Goal: Task Accomplishment & Management: Manage account settings

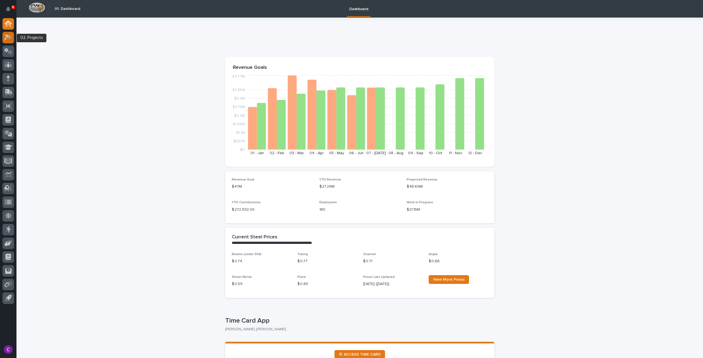
click at [8, 39] on icon at bounding box center [8, 37] width 8 height 6
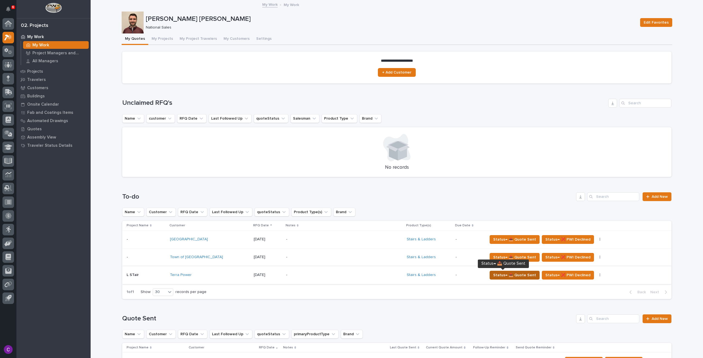
click at [512, 272] on button "Status→ 📤 Quote Sent" at bounding box center [515, 275] width 50 height 9
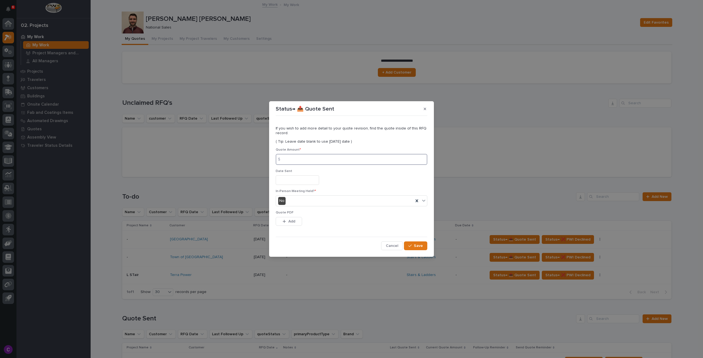
click at [308, 157] on input at bounding box center [352, 159] width 152 height 11
click at [300, 156] on input at bounding box center [352, 159] width 152 height 11
type input "15390"
click at [294, 183] on input "text" at bounding box center [297, 181] width 43 height 10
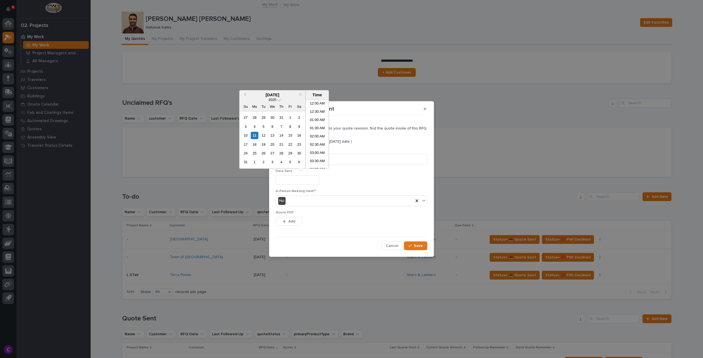
scroll to position [209, 0]
click at [252, 134] on div "11" at bounding box center [254, 135] width 7 height 7
type input "**********"
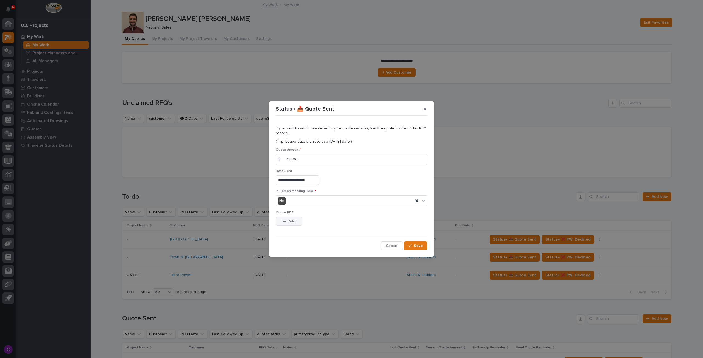
click at [286, 221] on div "button" at bounding box center [285, 222] width 5 height 4
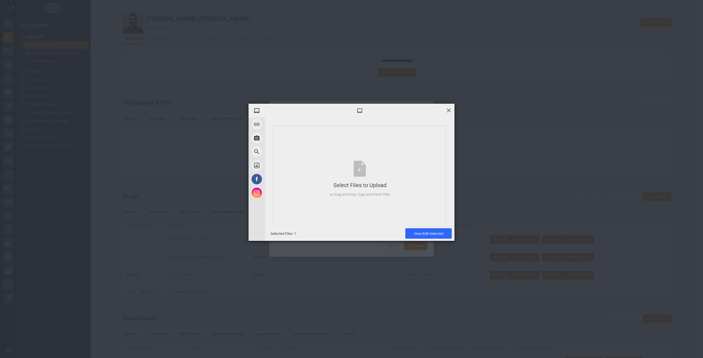
click at [450, 108] on span at bounding box center [449, 110] width 6 height 6
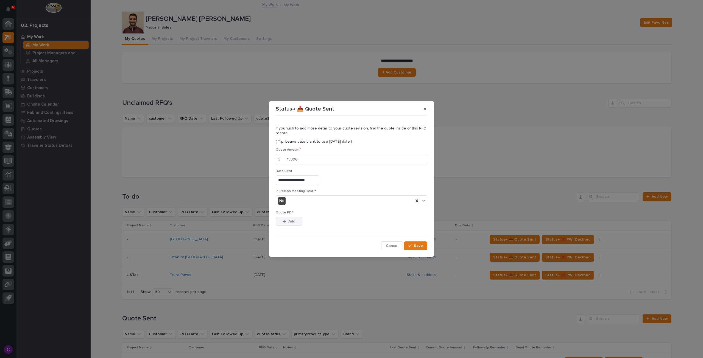
click at [296, 218] on button "Add" at bounding box center [289, 221] width 26 height 9
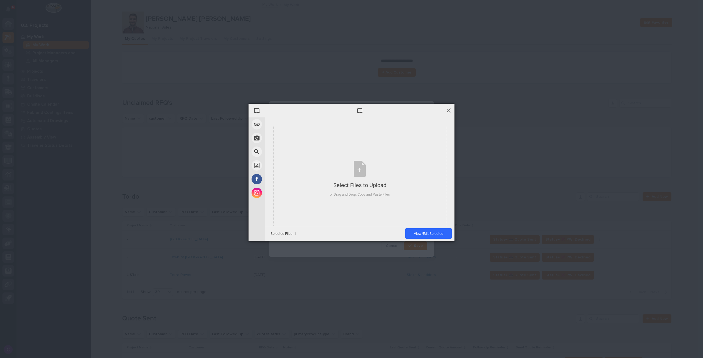
click at [448, 108] on span at bounding box center [449, 110] width 6 height 6
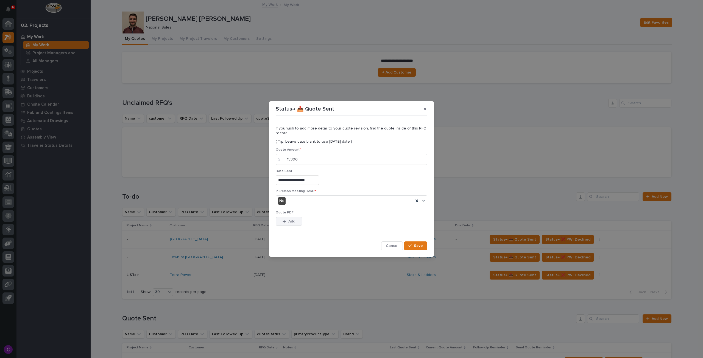
click at [284, 222] on icon "button" at bounding box center [284, 222] width 3 height 4
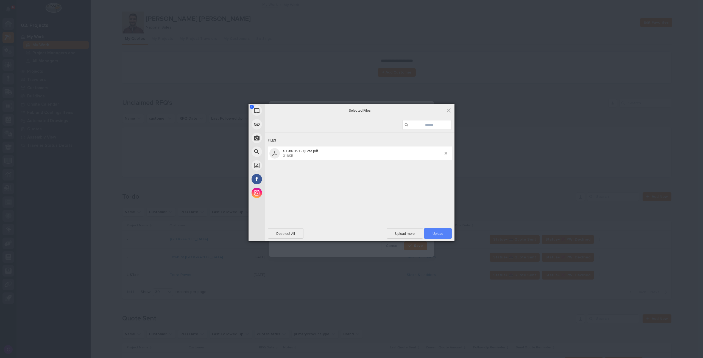
click at [430, 235] on span "Upload 1" at bounding box center [438, 234] width 28 height 10
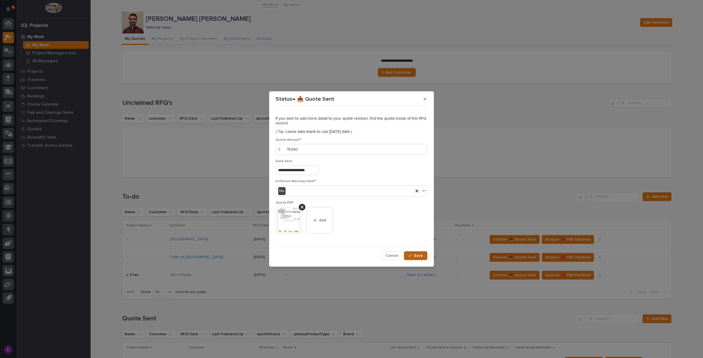
click at [407, 253] on button "Save" at bounding box center [415, 256] width 23 height 9
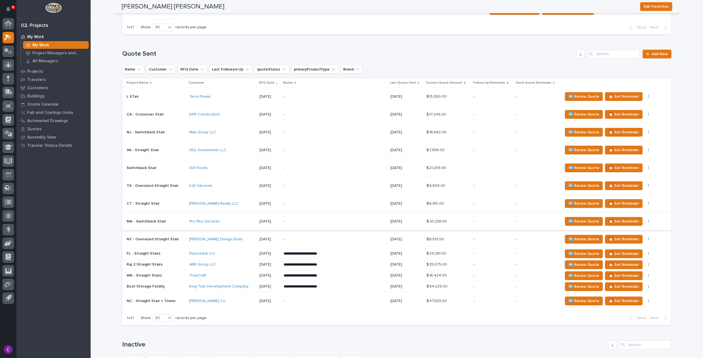
scroll to position [256, 0]
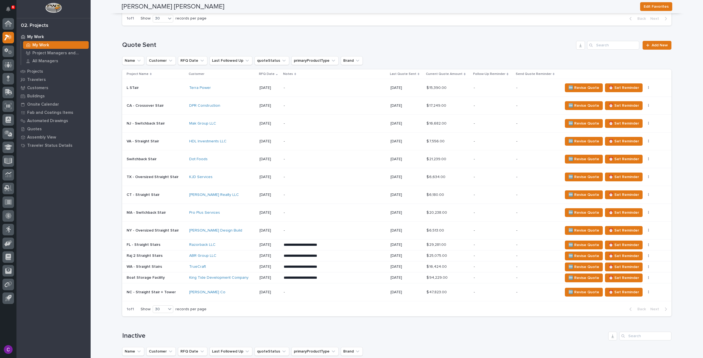
click at [149, 86] on p at bounding box center [156, 88] width 58 height 5
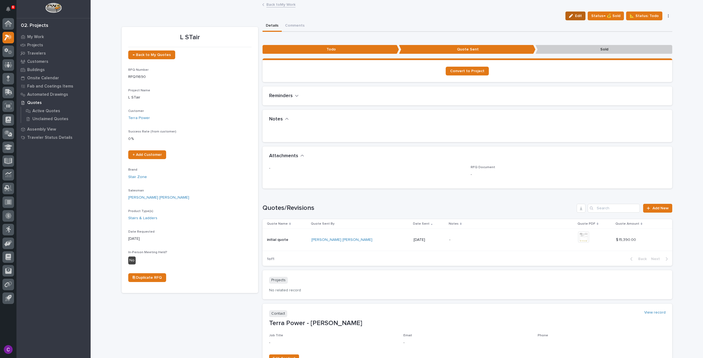
click at [581, 14] on span "Edit" at bounding box center [578, 15] width 7 height 5
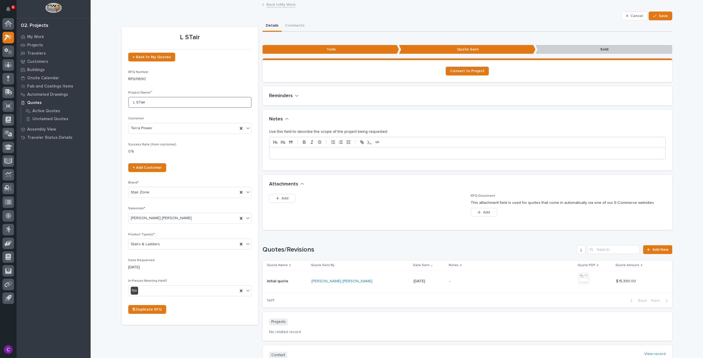
click at [131, 100] on input "L STair" at bounding box center [189, 102] width 123 height 11
click at [143, 102] on input "WA - L STair" at bounding box center [189, 102] width 123 height 11
click at [145, 102] on input "WA - L STair" at bounding box center [189, 102] width 123 height 11
type input "WA - L Stair"
click at [662, 14] on span "Save" at bounding box center [663, 15] width 9 height 5
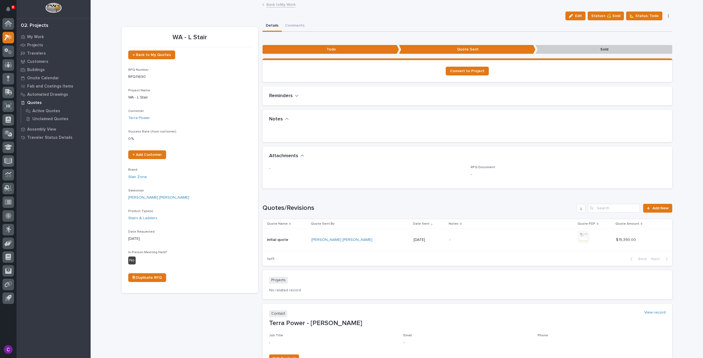
click at [271, 5] on link "Back to My Work" at bounding box center [280, 4] width 29 height 6
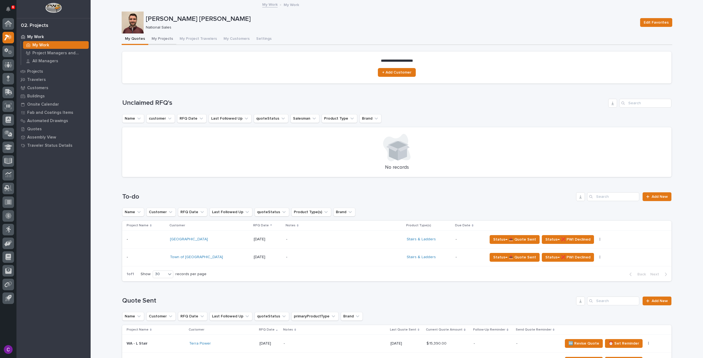
click at [161, 37] on button "My Projects" at bounding box center [162, 40] width 28 height 12
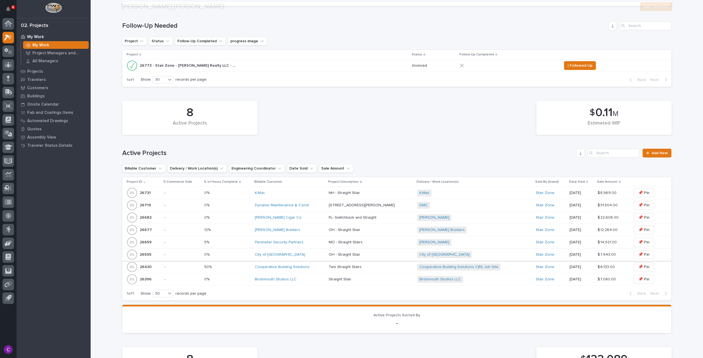
scroll to position [192, 0]
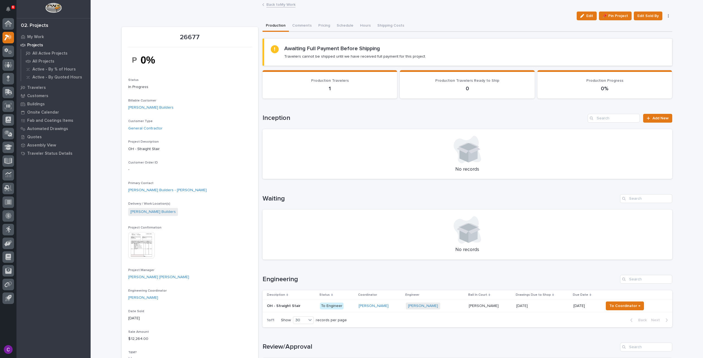
click at [399, 303] on div "[PERSON_NAME]" at bounding box center [380, 306] width 43 height 9
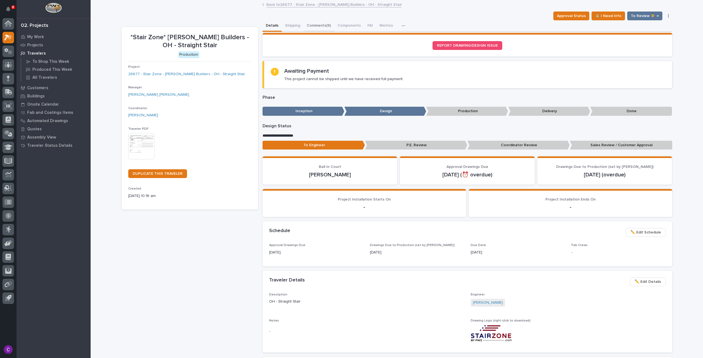
click at [316, 26] on button "Comments (9)" at bounding box center [319, 26] width 31 height 12
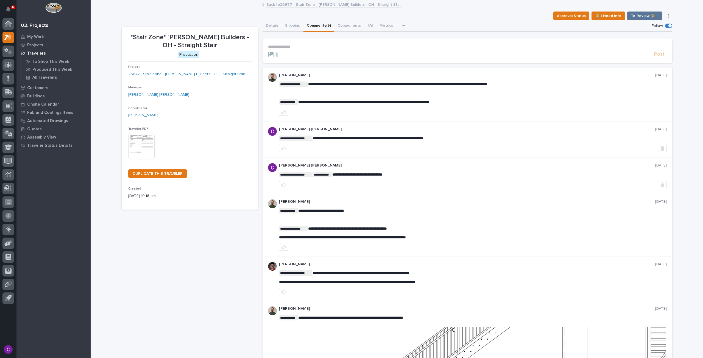
click at [291, 6] on link "Back to 26677 - Stair Zone - [PERSON_NAME] Builders - OH - Straight Stair" at bounding box center [333, 4] width 135 height 6
